Goal: Book appointment/travel/reservation

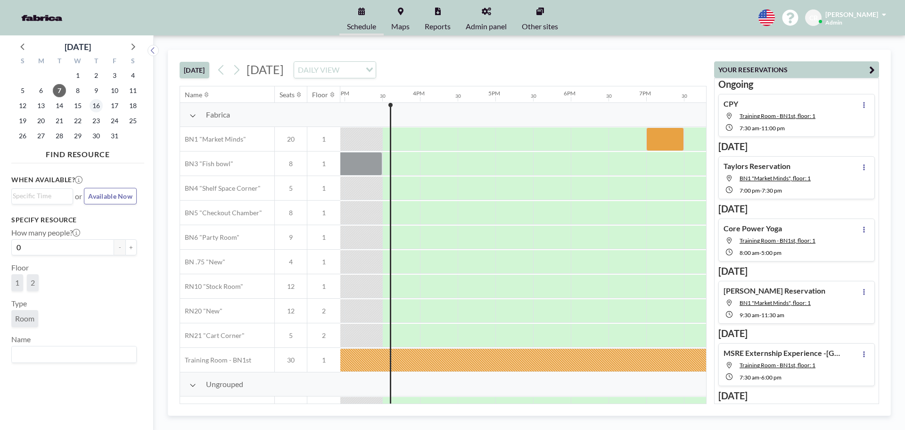
scroll to position [0, 1132]
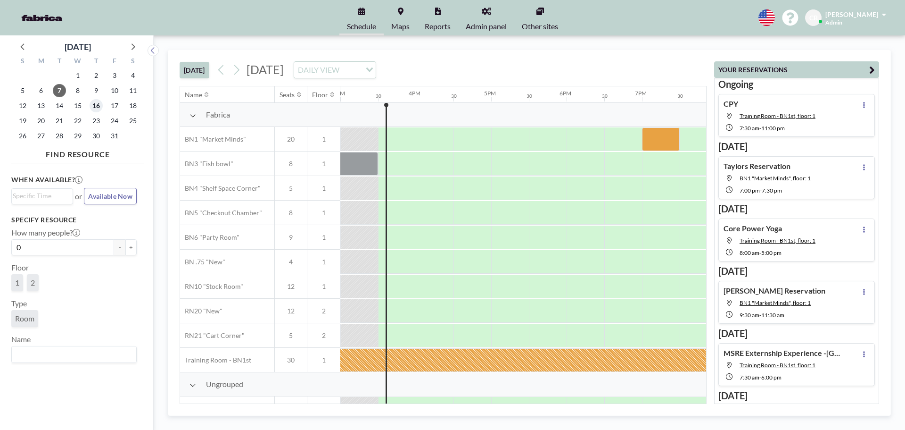
click at [98, 101] on span "16" at bounding box center [96, 105] width 13 height 13
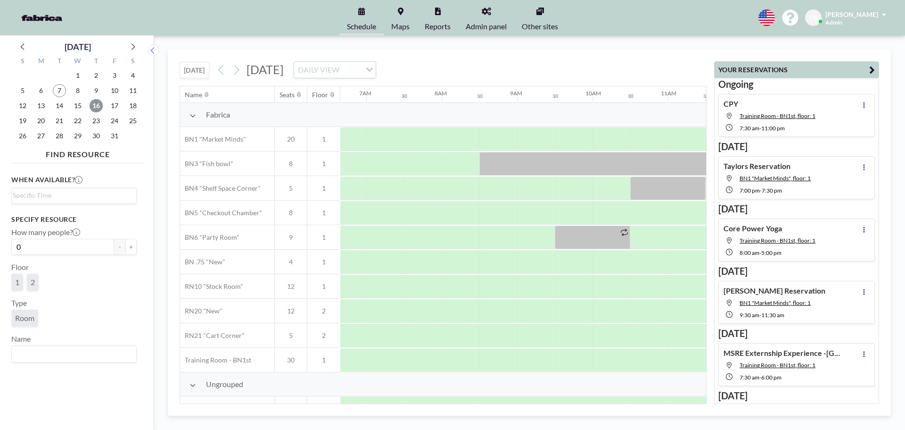
scroll to position [0, 504]
click at [509, 155] on div at bounding box center [761, 164] width 566 height 24
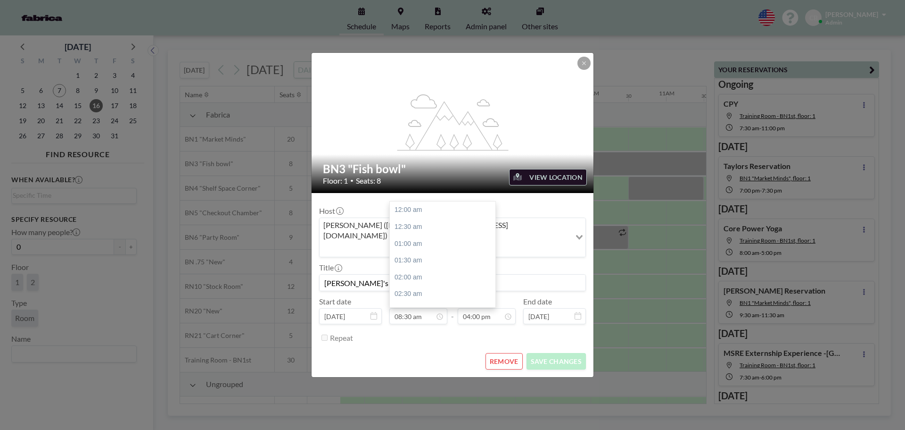
scroll to position [285, 0]
click at [590, 70] on button at bounding box center [584, 63] width 13 height 13
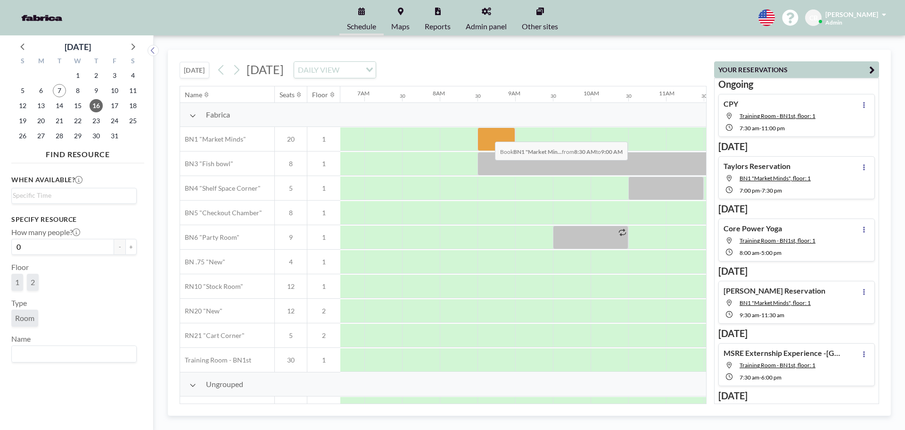
click at [488, 134] on div at bounding box center [497, 139] width 38 height 24
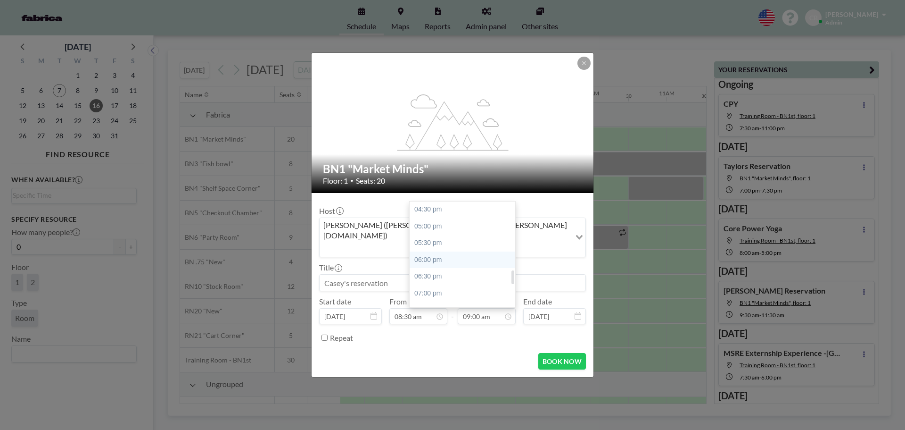
scroll to position [538, 0]
click at [449, 217] on div "04:30 pm" at bounding box center [465, 225] width 110 height 17
type input "04:30 pm"
click at [358, 274] on input at bounding box center [453, 282] width 266 height 16
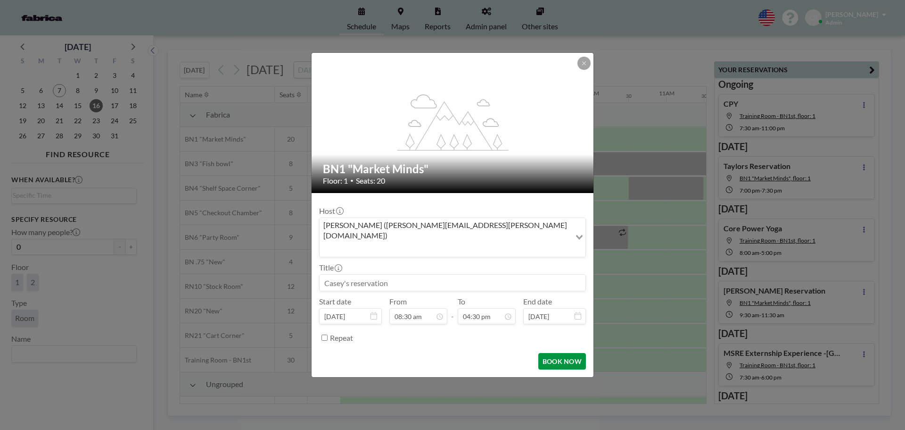
click at [566, 353] on button "BOOK NOW" at bounding box center [563, 361] width 48 height 17
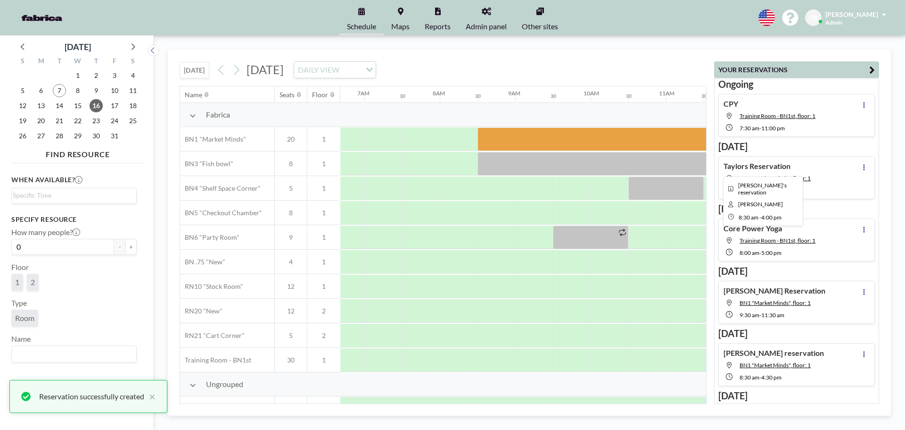
click at [548, 163] on div at bounding box center [761, 164] width 566 height 24
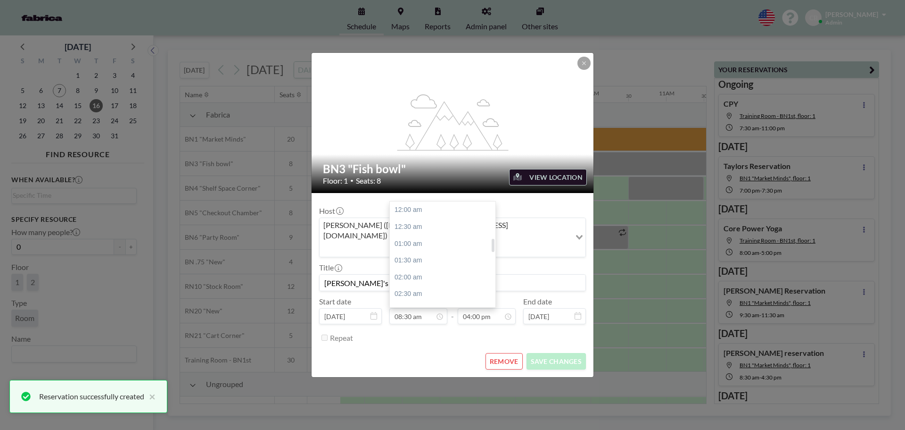
scroll to position [285, 0]
click at [347, 274] on input "[PERSON_NAME]'s reservation" at bounding box center [453, 282] width 266 height 16
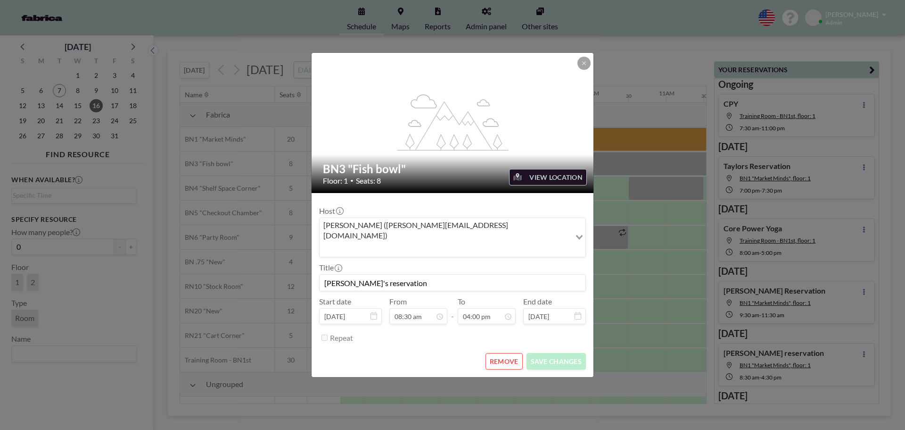
click at [513, 353] on button "REMOVE" at bounding box center [504, 361] width 37 height 17
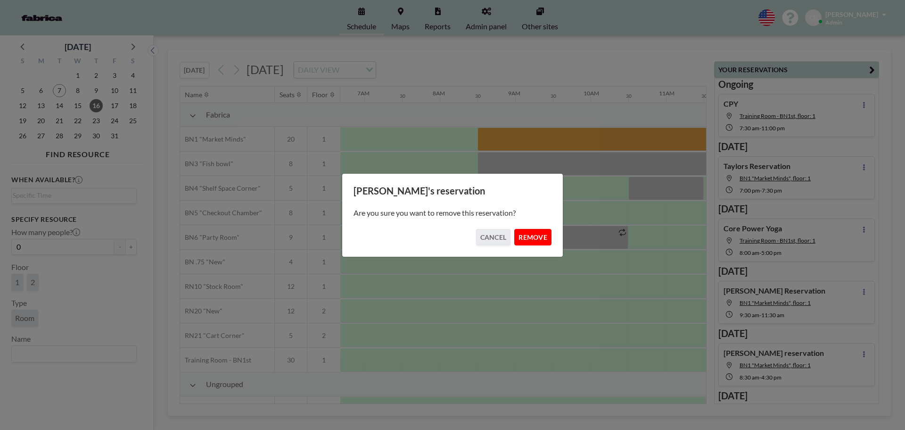
click at [526, 236] on button "REMOVE" at bounding box center [532, 237] width 37 height 17
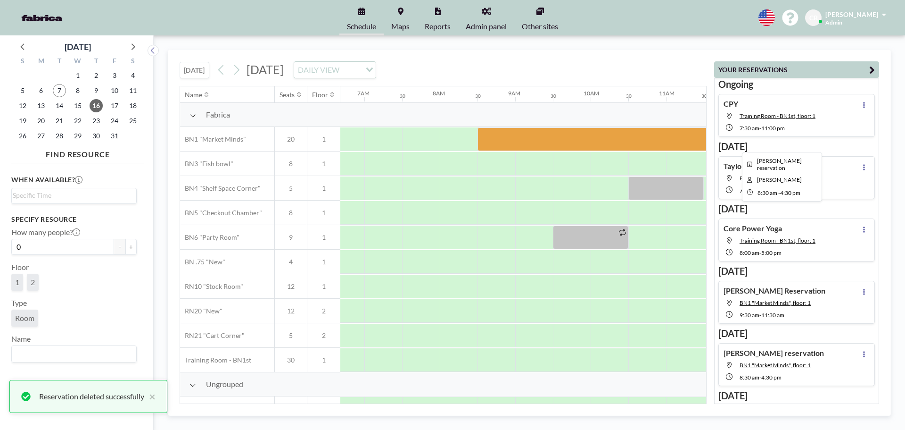
click at [531, 137] on div at bounding box center [780, 139] width 604 height 24
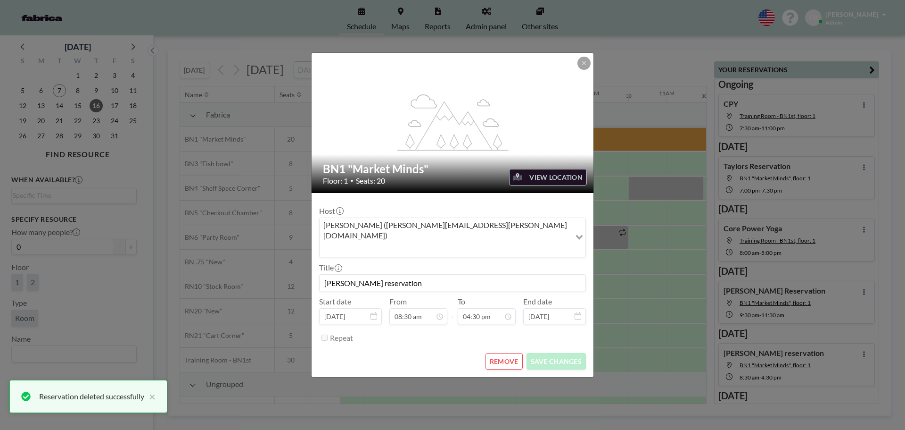
click at [441, 274] on input "[PERSON_NAME] reservation" at bounding box center [453, 282] width 266 height 16
paste input "[PERSON_NAME]'s reservation"
type input "[PERSON_NAME]'s reservation"
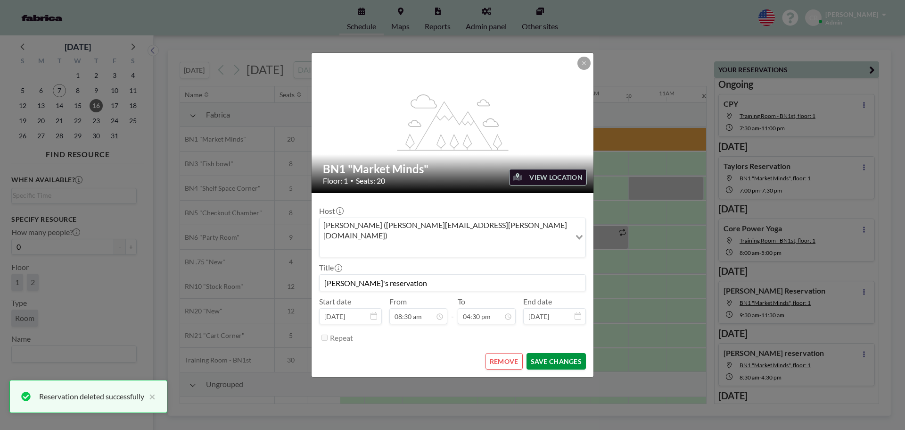
click at [545, 354] on button "SAVE CHANGES" at bounding box center [556, 361] width 59 height 17
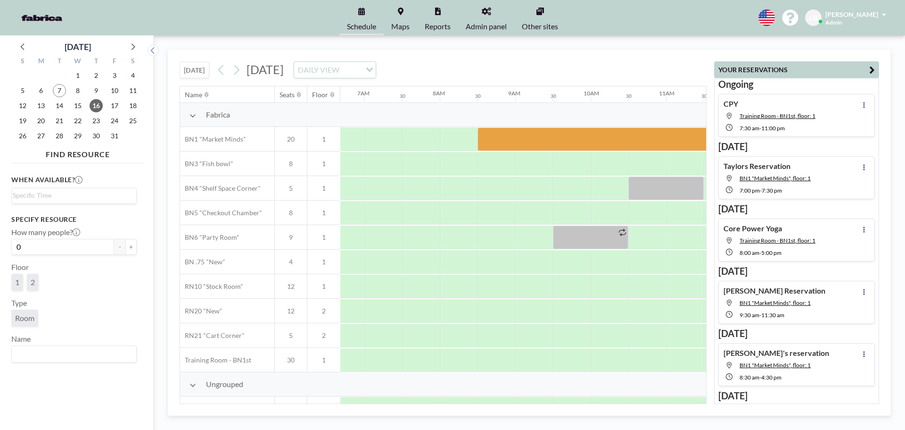
drag, startPoint x: 553, startPoint y: 43, endPoint x: 540, endPoint y: 76, distance: 34.8
click at [553, 43] on div "[DATE] [DATE] DAILY VIEW Loading... Name Seats Floor 12AM 30 1AM 30 2AM 30 3AM …" at bounding box center [530, 232] width 752 height 394
click at [55, 91] on span "7" at bounding box center [59, 90] width 13 height 13
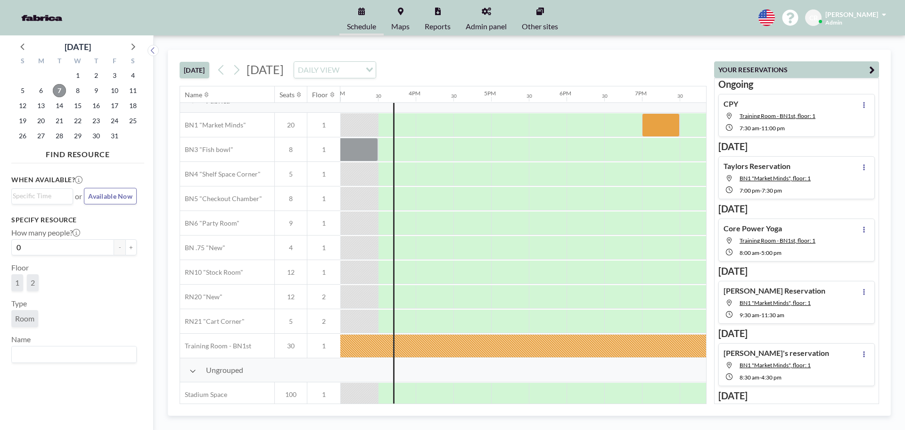
scroll to position [22, 1132]
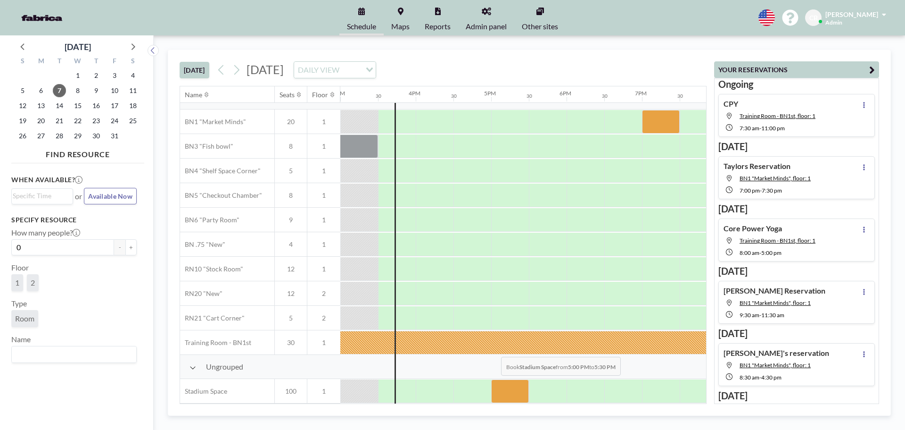
click at [494, 382] on div at bounding box center [510, 391] width 38 height 24
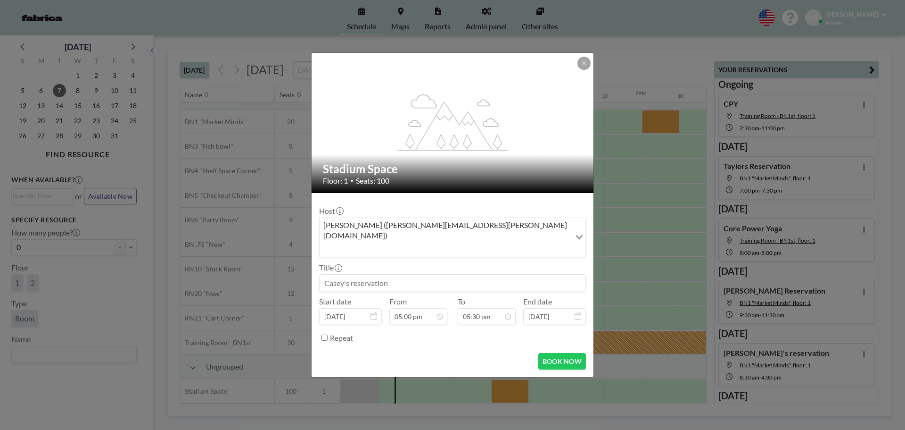
scroll to position [33, 0]
click at [389, 274] on input at bounding box center [453, 282] width 266 height 16
click at [340, 274] on input "RuleStadium Reservation" at bounding box center [453, 282] width 266 height 16
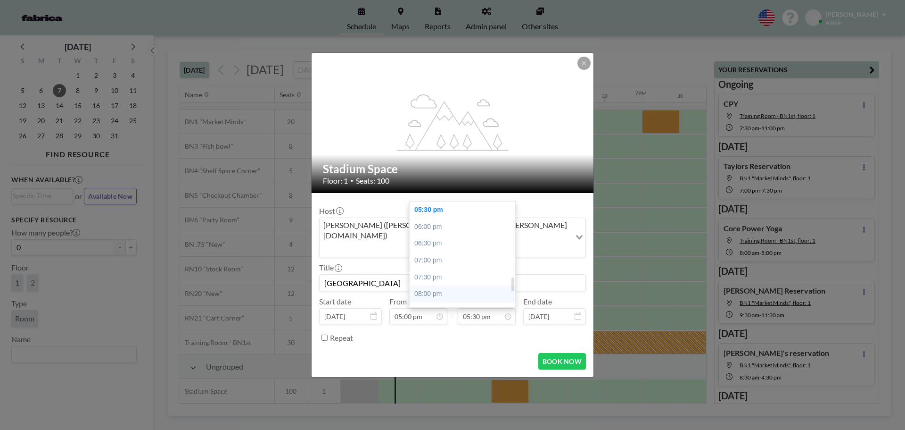
scroll to position [635, 0]
type input "[GEOGRAPHIC_DATA]"
click at [461, 223] on div "07:30 pm" at bounding box center [465, 230] width 110 height 17
type input "07:30 pm"
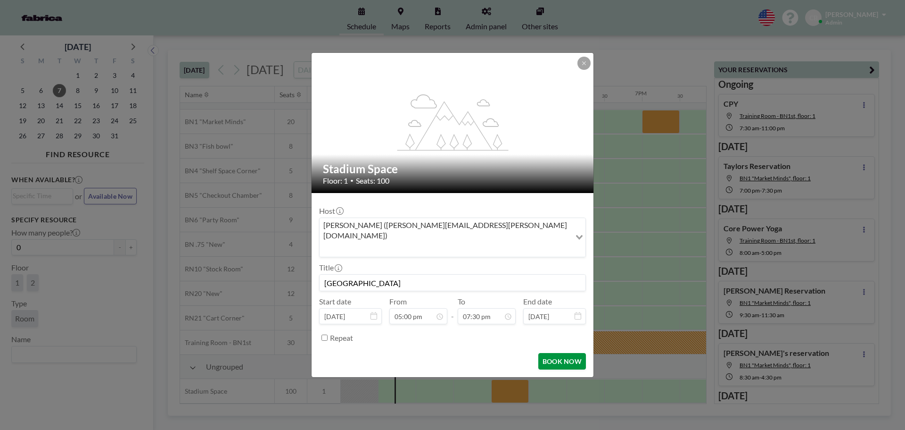
click at [580, 353] on button "BOOK NOW" at bounding box center [563, 361] width 48 height 17
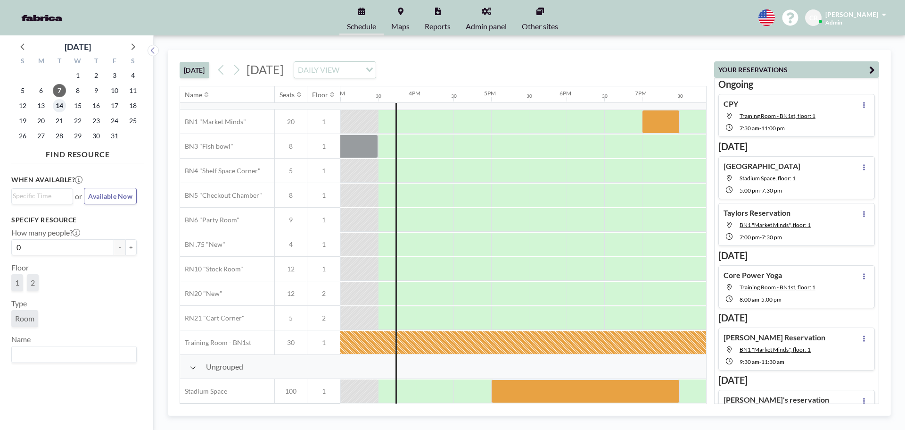
click at [63, 107] on span "14" at bounding box center [59, 105] width 13 height 13
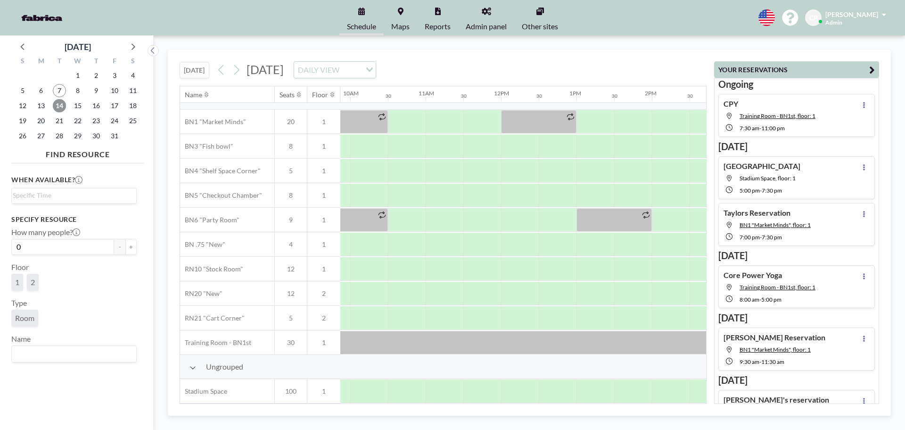
scroll to position [22, 815]
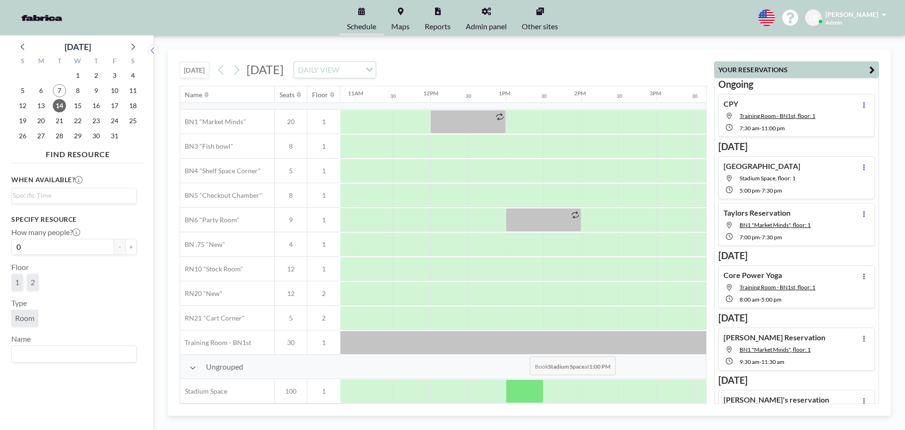
click at [522, 381] on div at bounding box center [525, 391] width 38 height 24
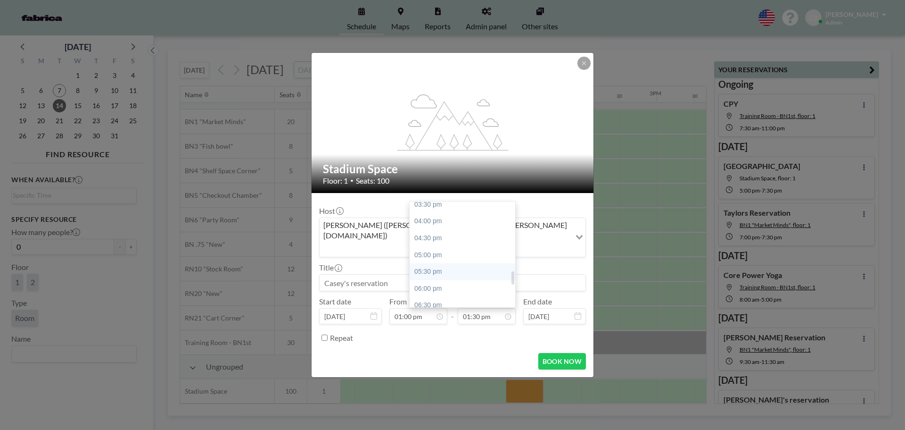
scroll to position [595, 0]
click at [466, 278] on div "08:00 pm" at bounding box center [465, 286] width 110 height 17
type input "08:00 pm"
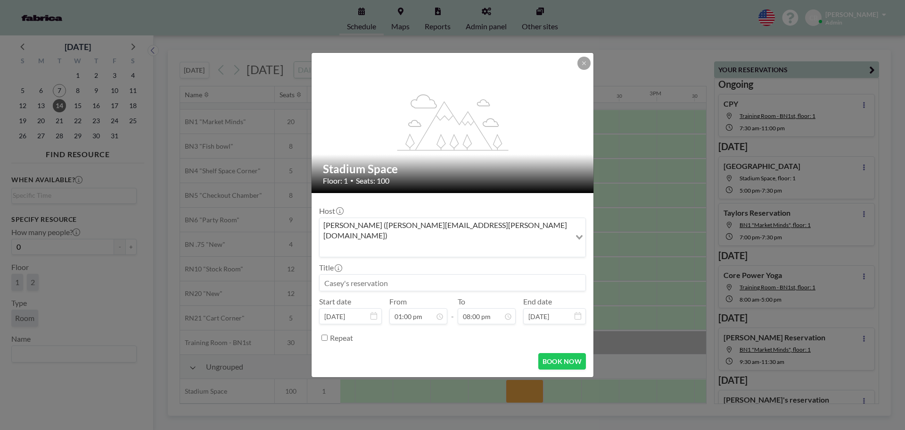
click at [405, 277] on input at bounding box center [453, 282] width 266 height 16
click at [351, 274] on input "Cu Rea estate Network" at bounding box center [453, 282] width 266 height 16
click at [352, 274] on input "Cu Reaestate Networkl" at bounding box center [453, 282] width 266 height 16
click at [429, 274] on input "Cu Real estate Networkl" at bounding box center [453, 282] width 266 height 16
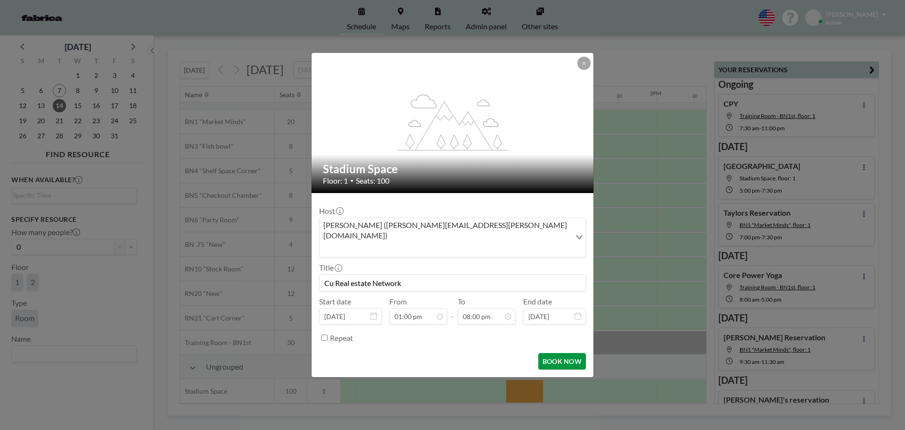
type input "Cu Real estate Network"
click at [566, 353] on button "BOOK NOW" at bounding box center [563, 361] width 48 height 17
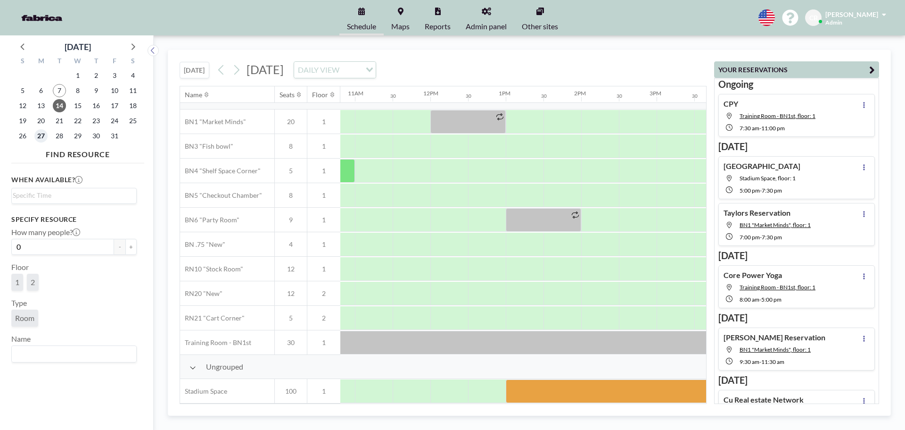
drag, startPoint x: 45, startPoint y: 134, endPoint x: 81, endPoint y: 149, distance: 38.5
click at [45, 134] on span "27" at bounding box center [40, 135] width 13 height 13
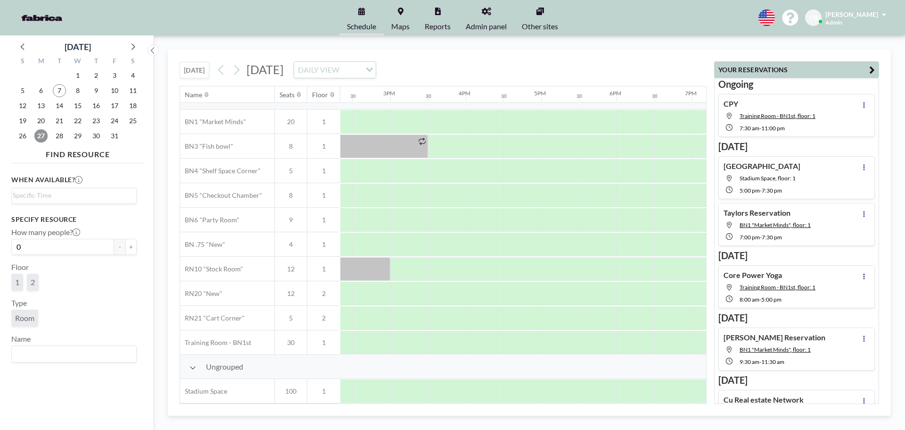
scroll to position [22, 1096]
click at [546, 384] on div at bounding box center [546, 391] width 38 height 24
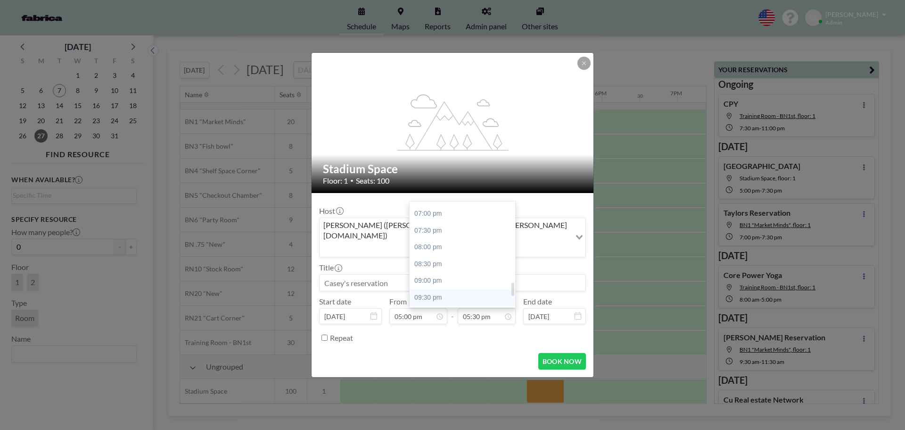
scroll to position [635, 0]
click at [460, 255] on div "08:30 pm" at bounding box center [465, 263] width 110 height 17
type input "08:30 pm"
click at [361, 274] on input at bounding box center [453, 282] width 266 height 16
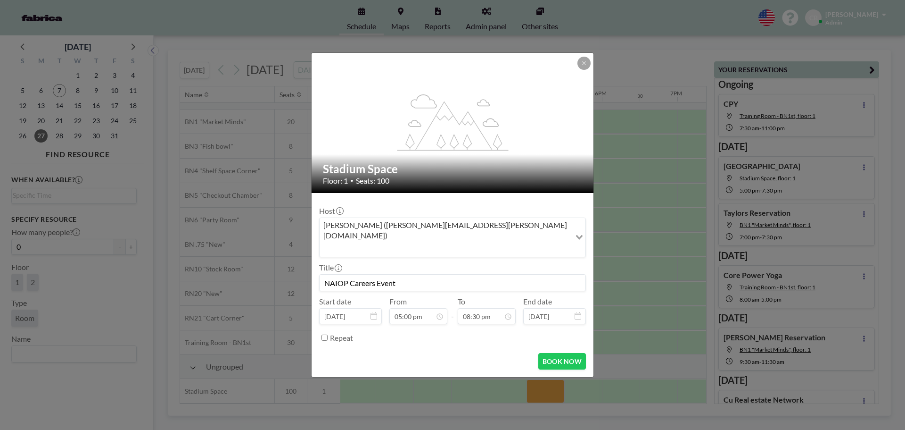
scroll to position [688, 0]
type input "NAIOP Careers Event"
click at [561, 353] on button "BOOK NOW" at bounding box center [563, 361] width 48 height 17
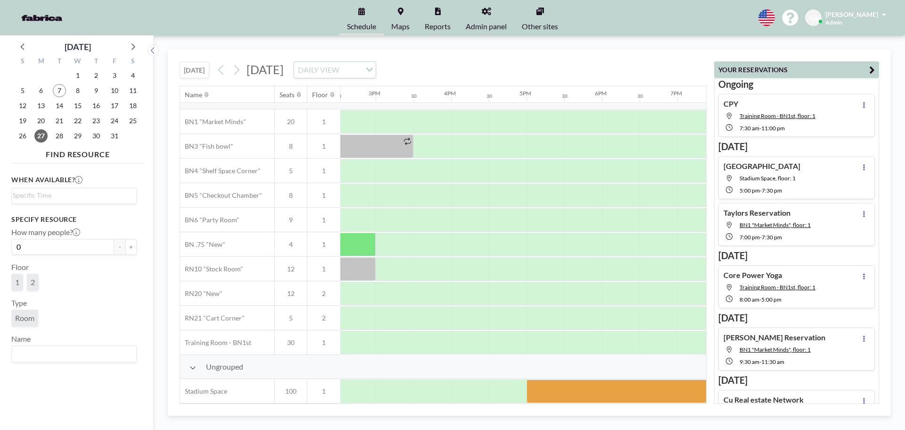
click at [30, 283] on div "2" at bounding box center [33, 282] width 12 height 17
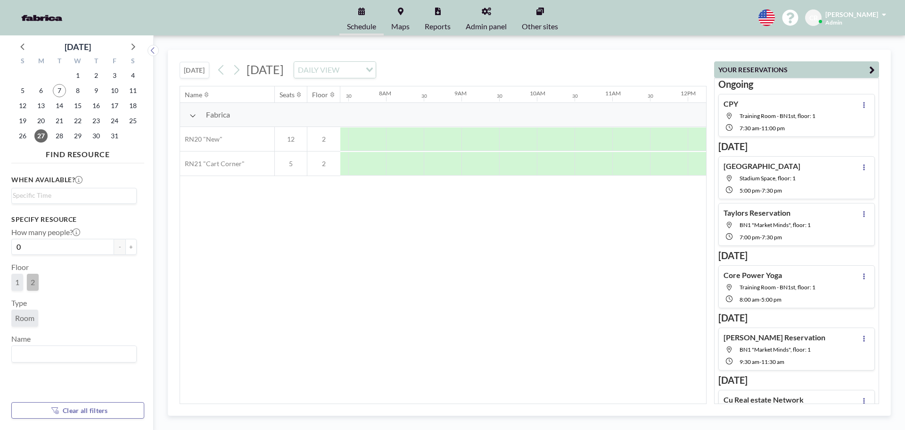
scroll to position [0, 566]
click at [17, 279] on span "1" at bounding box center [17, 281] width 4 height 9
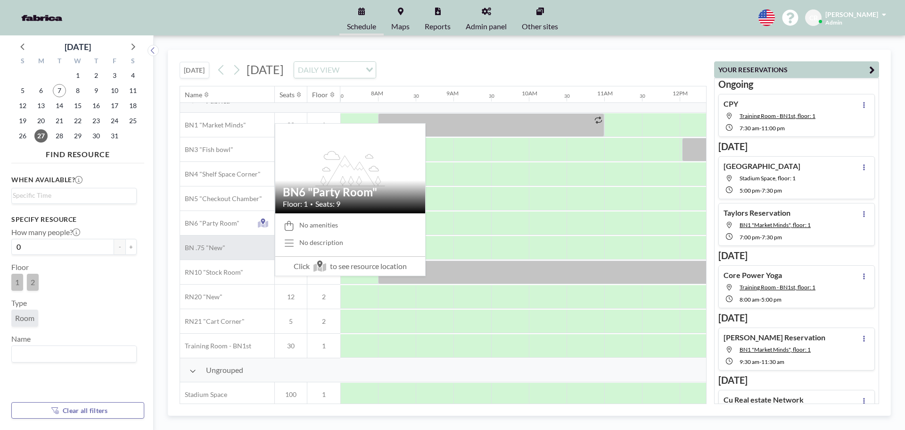
scroll to position [22, 566]
